Goal: Task Accomplishment & Management: Complete application form

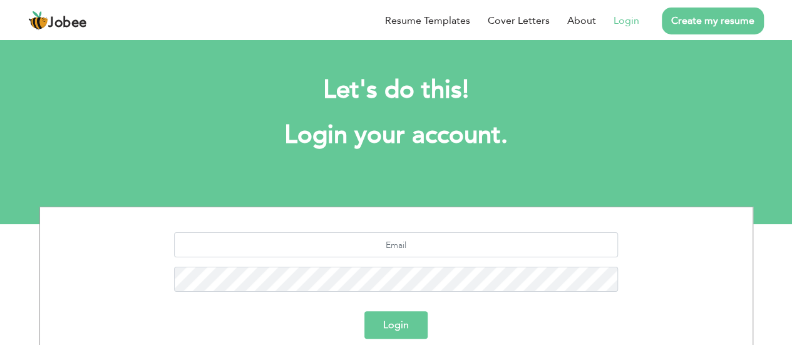
click at [626, 19] on link "Login" at bounding box center [627, 20] width 26 height 15
click at [634, 18] on link "Login" at bounding box center [627, 20] width 26 height 15
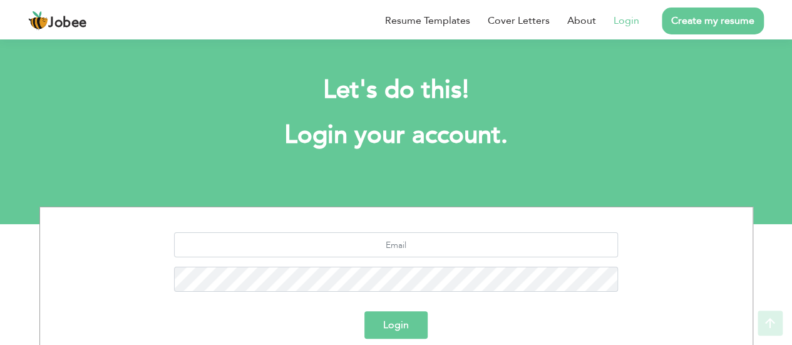
scroll to position [130, 0]
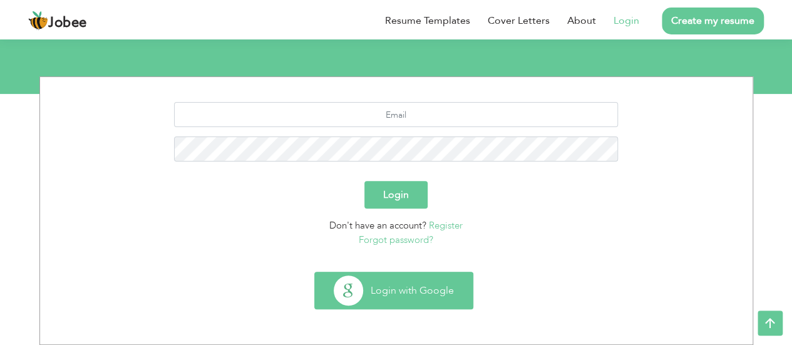
click at [391, 287] on button "Login with Google" at bounding box center [394, 290] width 158 height 36
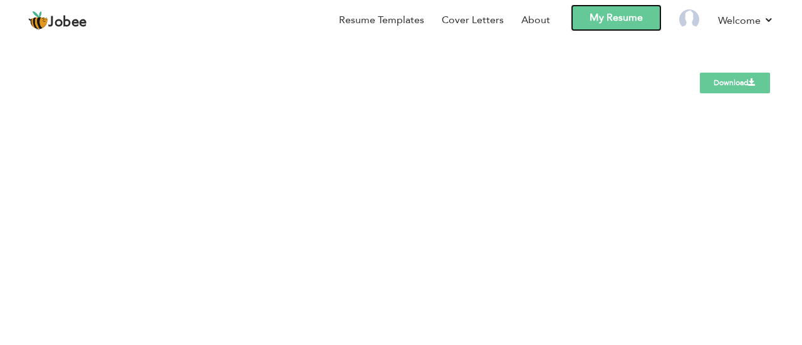
click at [643, 24] on link "My Resume" at bounding box center [616, 17] width 91 height 27
click at [606, 24] on link "My Resume" at bounding box center [616, 17] width 91 height 27
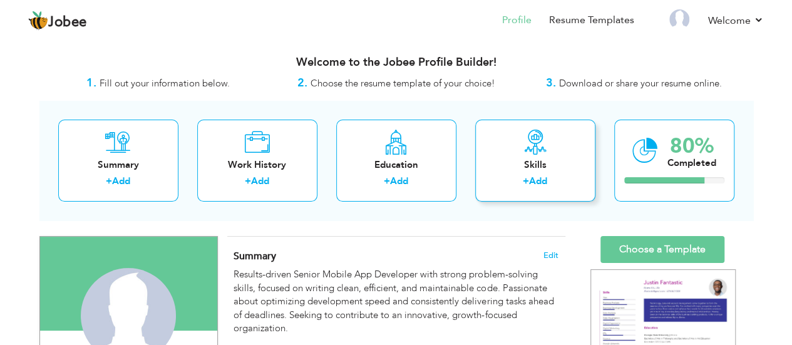
click at [517, 177] on div "+ Add" at bounding box center [535, 183] width 100 height 16
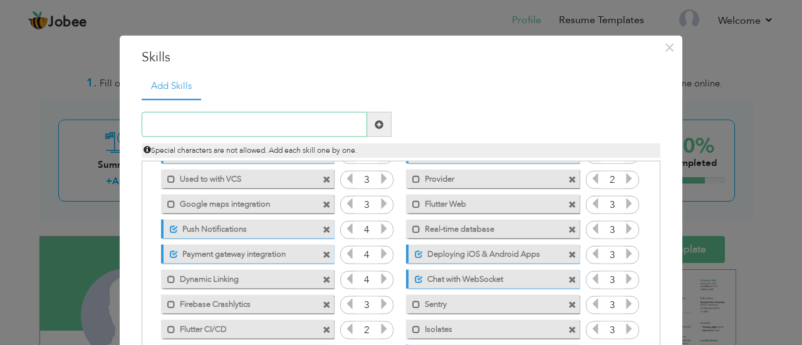
scroll to position [153, 0]
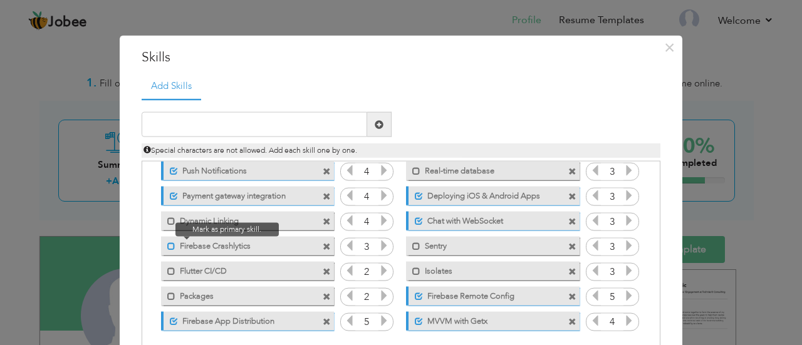
click at [167, 245] on span at bounding box center [171, 246] width 8 height 8
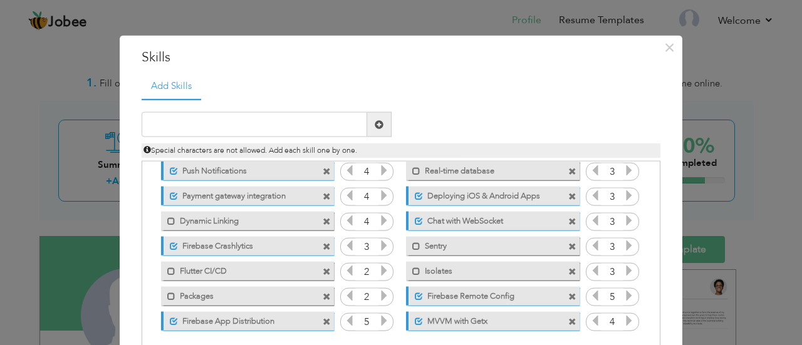
scroll to position [69, 0]
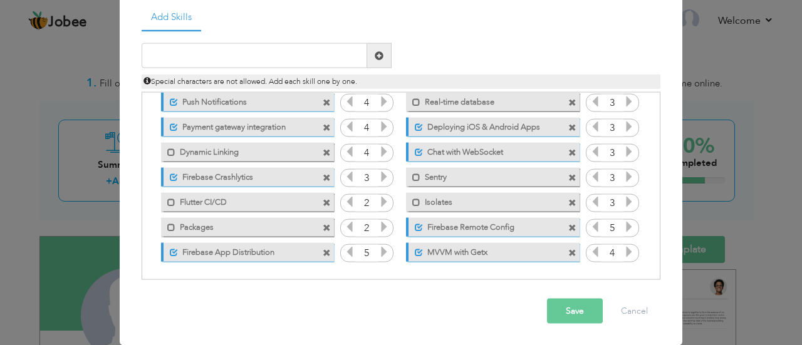
click at [576, 309] on button "Save" at bounding box center [575, 311] width 56 height 25
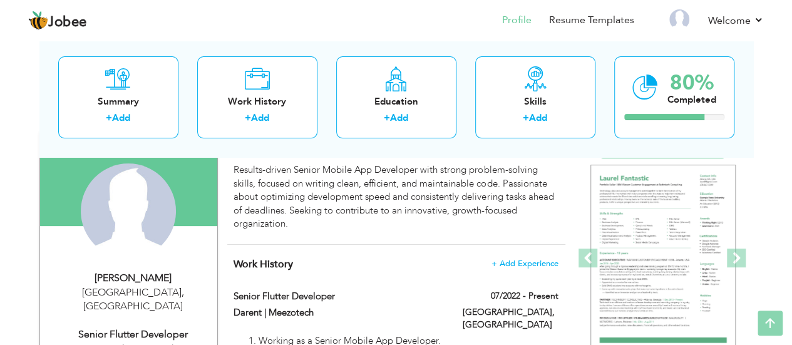
scroll to position [0, 0]
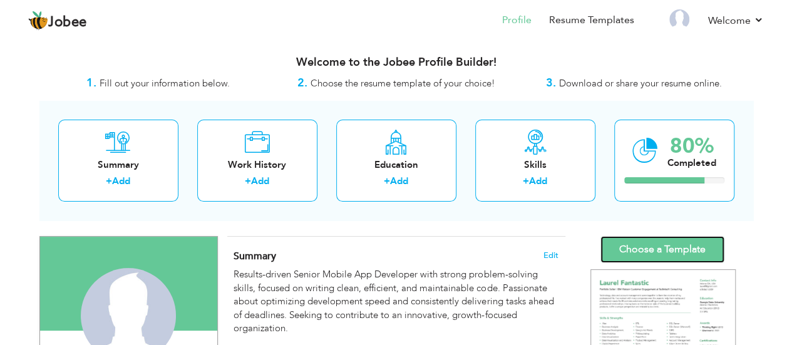
click at [690, 246] on link "Choose a Template" at bounding box center [663, 249] width 124 height 27
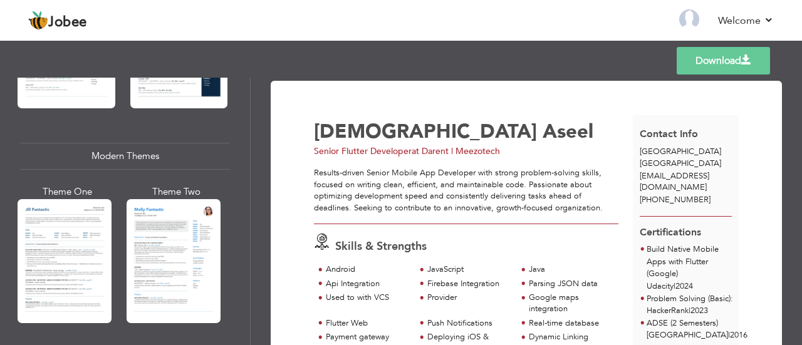
scroll to position [514, 0]
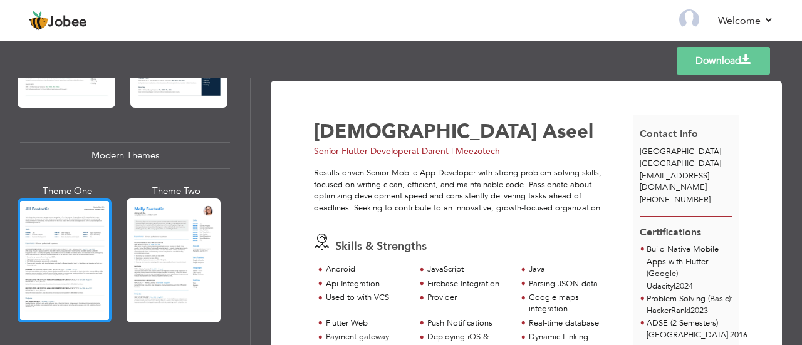
click at [73, 231] on div at bounding box center [65, 261] width 94 height 124
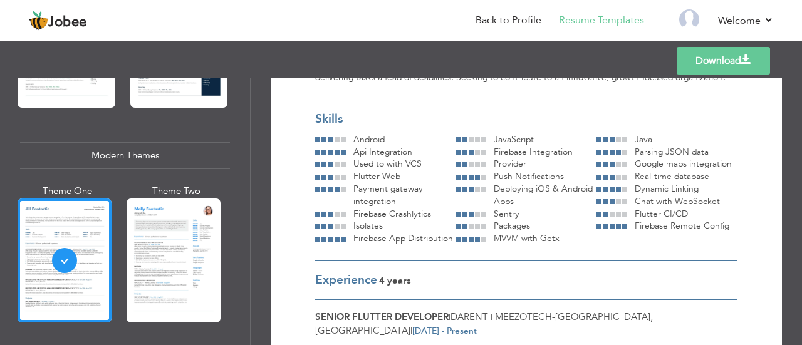
scroll to position [0, 0]
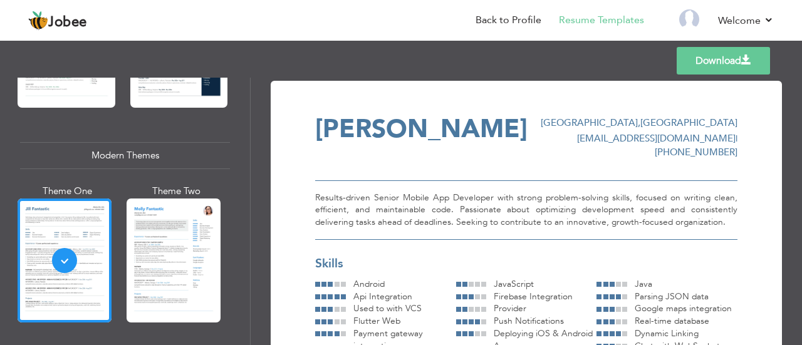
click at [722, 54] on link "Download" at bounding box center [722, 61] width 93 height 28
